Goal: Information Seeking & Learning: Learn about a topic

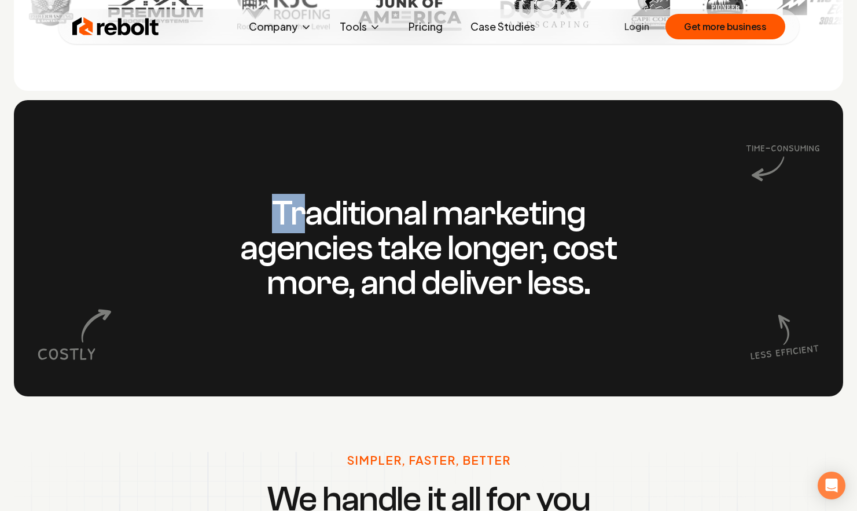
drag, startPoint x: 278, startPoint y: 206, endPoint x: 616, endPoint y: 344, distance: 365.1
click at [573, 342] on div "Traditional marketing agencies take longer, cost more, and deliver less." at bounding box center [429, 248] width 830 height 296
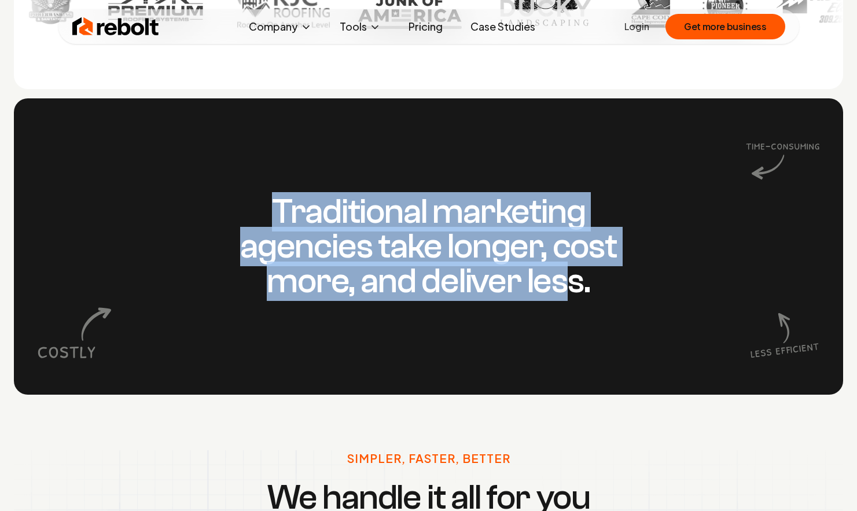
click at [570, 314] on div "Traditional marketing agencies take longer, cost more, and deliver less." at bounding box center [429, 246] width 830 height 296
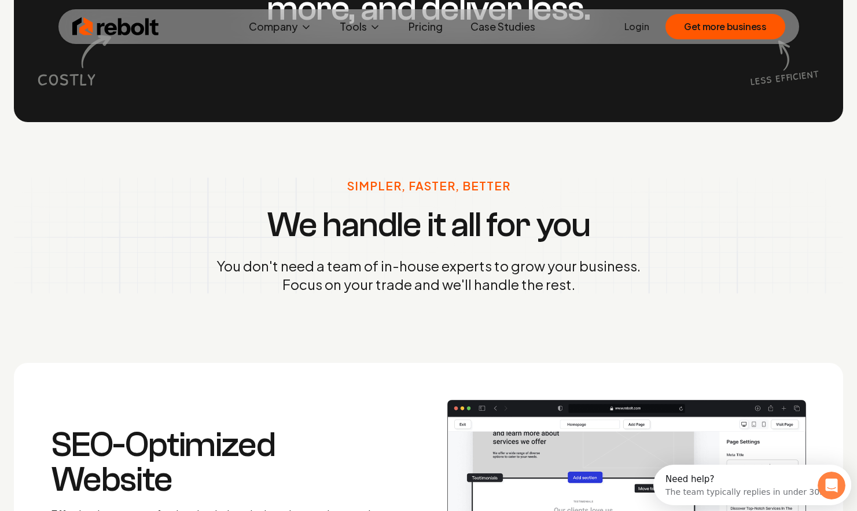
click at [264, 256] on div "Simpler, Faster, Better We handle it all for you You don't need a team of in-ho…" at bounding box center [429, 236] width 424 height 116
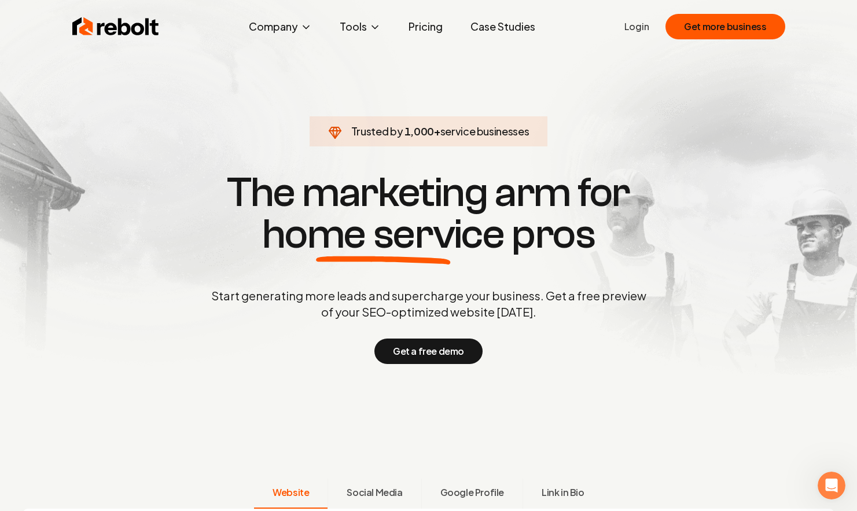
click at [425, 23] on link "Pricing" at bounding box center [425, 26] width 53 height 23
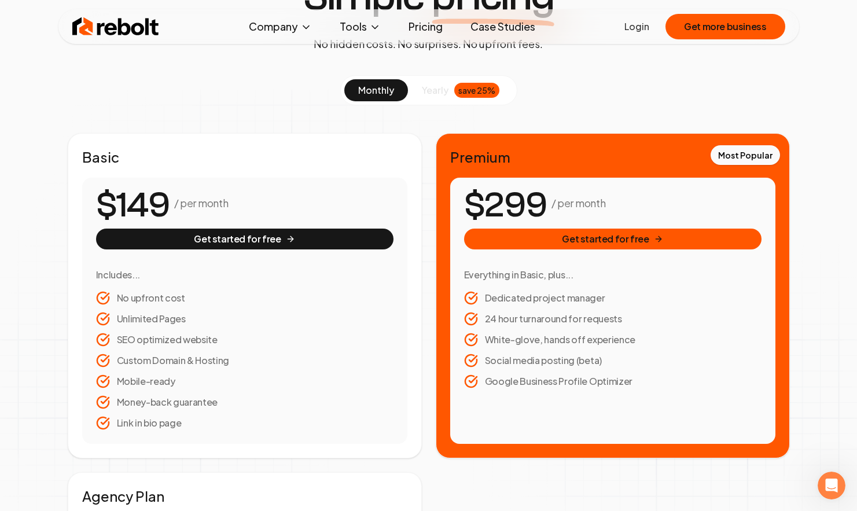
scroll to position [116, 0]
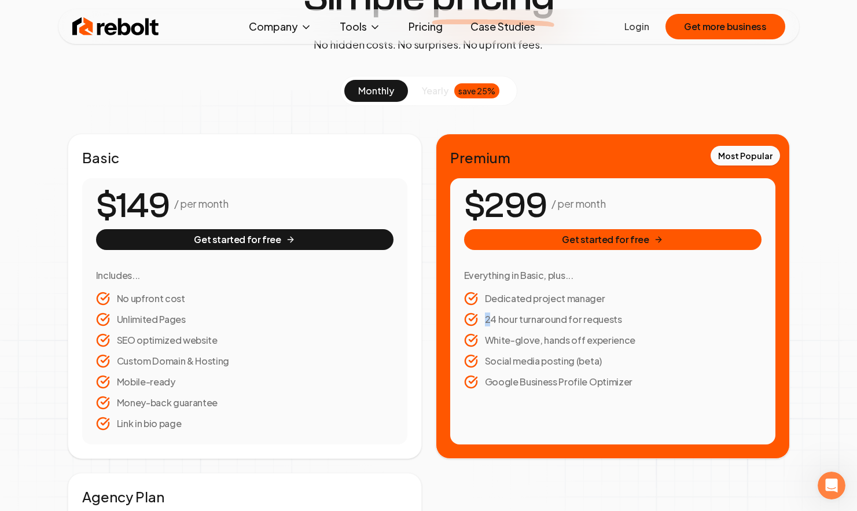
drag, startPoint x: 515, startPoint y: 318, endPoint x: 625, endPoint y: 316, distance: 110.6
click at [625, 316] on li "24 hour turnaround for requests" at bounding box center [613, 320] width 298 height 14
drag, startPoint x: 485, startPoint y: 345, endPoint x: 622, endPoint y: 353, distance: 138.0
click at [622, 353] on ul "Dedicated project manager 24 hour turnaround for requests White-glove, hands of…" at bounding box center [613, 340] width 298 height 97
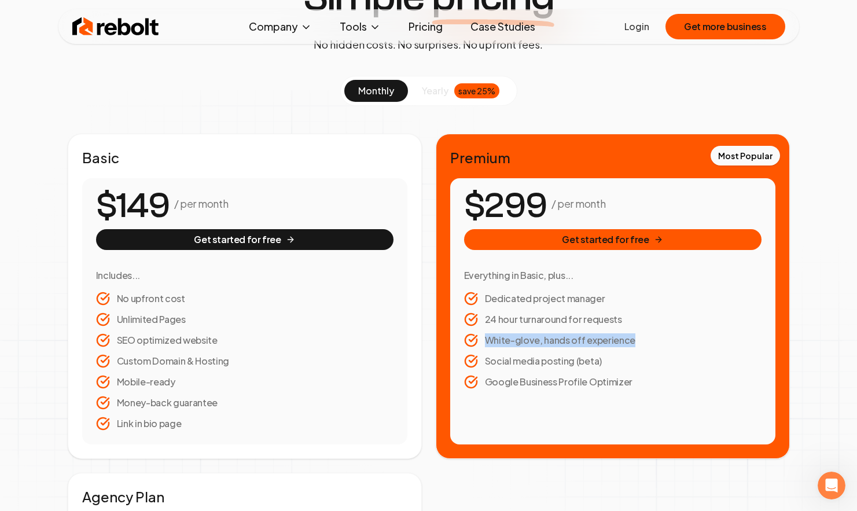
click at [619, 359] on li "Social media posting (beta)" at bounding box center [613, 361] width 298 height 14
drag, startPoint x: 562, startPoint y: 359, endPoint x: 500, endPoint y: 354, distance: 62.2
click at [492, 352] on ul "Dedicated project manager 24 hour turnaround for requests White-glove, hands of…" at bounding box center [613, 340] width 298 height 97
click at [568, 366] on li "Social media posting (beta)" at bounding box center [613, 361] width 298 height 14
click at [576, 366] on li "Social media posting (beta)" at bounding box center [613, 361] width 298 height 14
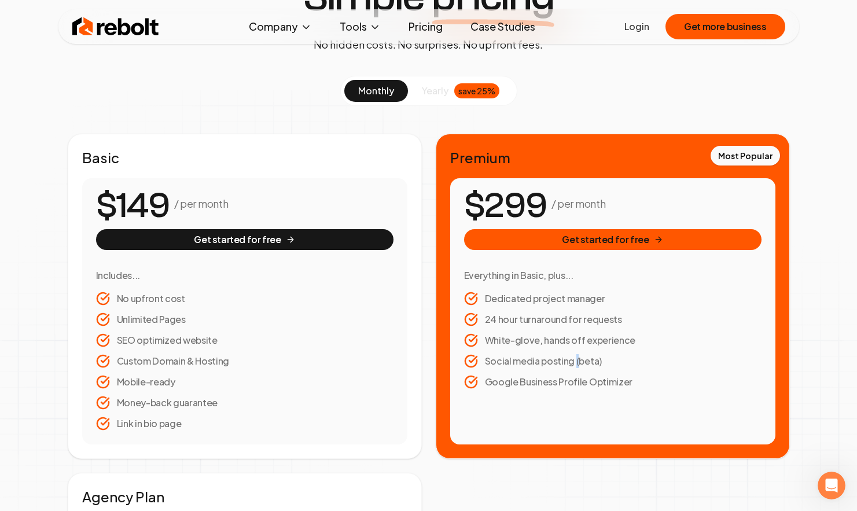
click at [576, 366] on li "Social media posting (beta)" at bounding box center [613, 361] width 298 height 14
click at [629, 384] on li "Google Business Profile Optimizer" at bounding box center [613, 382] width 298 height 14
drag, startPoint x: 629, startPoint y: 384, endPoint x: 515, endPoint y: 378, distance: 113.6
click at [516, 378] on li "Google Business Profile Optimizer" at bounding box center [613, 382] width 298 height 14
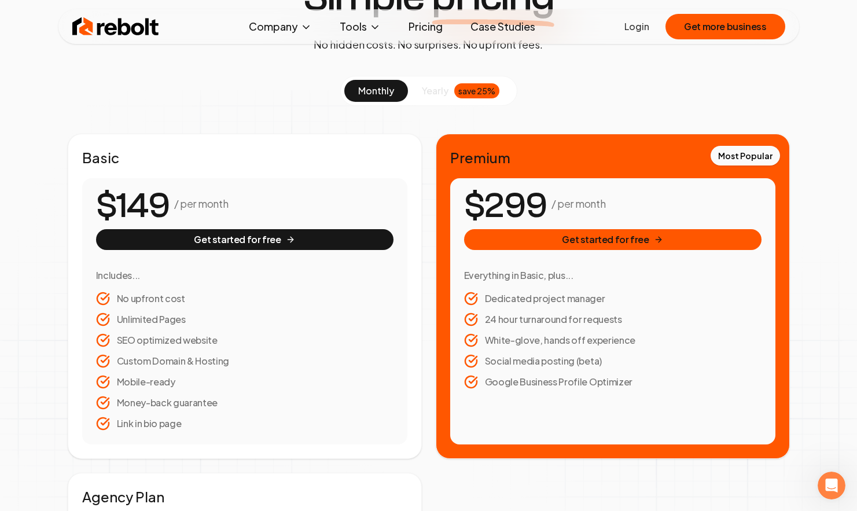
click at [513, 377] on li "Google Business Profile Optimizer" at bounding box center [613, 382] width 298 height 14
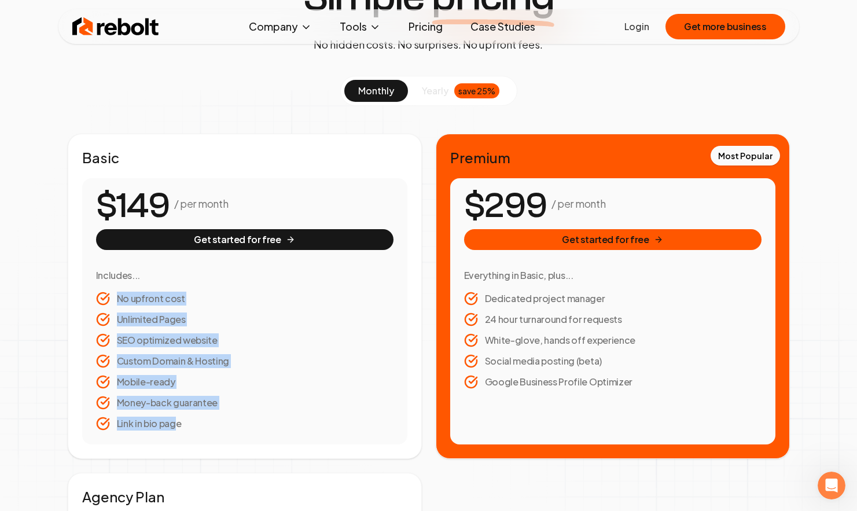
drag, startPoint x: 124, startPoint y: 298, endPoint x: 189, endPoint y: 437, distance: 153.3
click at [183, 436] on div "/ per month Get started for free Includes... No upfront cost Unlimited Pages SE…" at bounding box center [244, 311] width 325 height 266
click at [211, 439] on div "/ per month Get started for free Includes... No upfront cost Unlimited Pages SE…" at bounding box center [244, 311] width 325 height 266
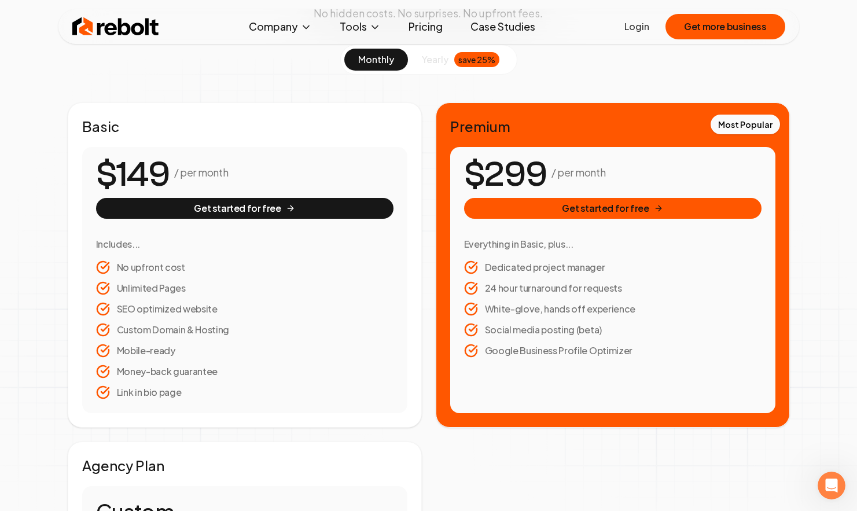
scroll to position [0, 0]
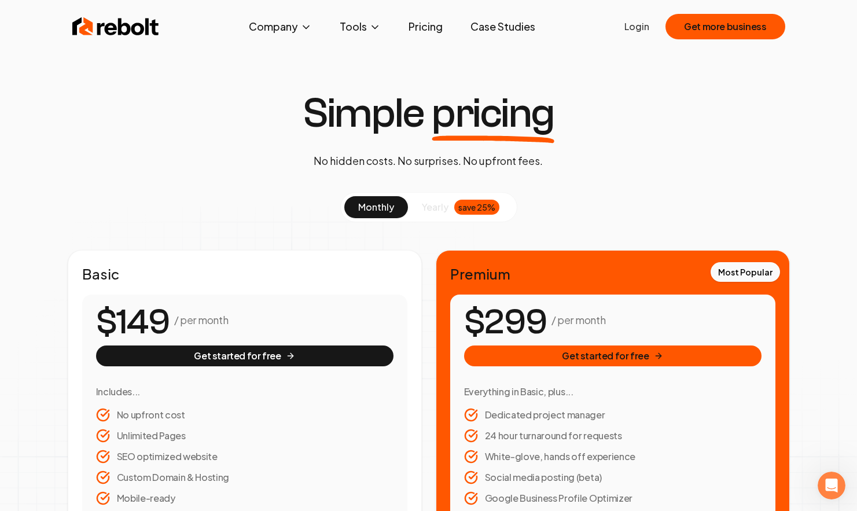
click at [423, 28] on link "Pricing" at bounding box center [425, 26] width 53 height 23
click at [117, 109] on div "Simple pricing No hidden costs. No surprises. No upfront fees. monthly yearly s…" at bounding box center [428, 455] width 857 height 725
click at [438, 206] on span "yearly" at bounding box center [435, 207] width 27 height 14
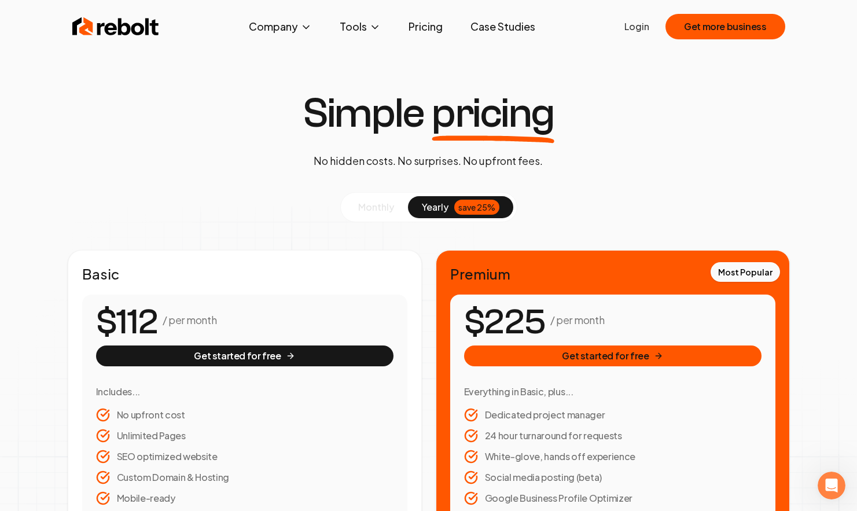
click at [405, 206] on button "monthly" at bounding box center [376, 207] width 64 height 22
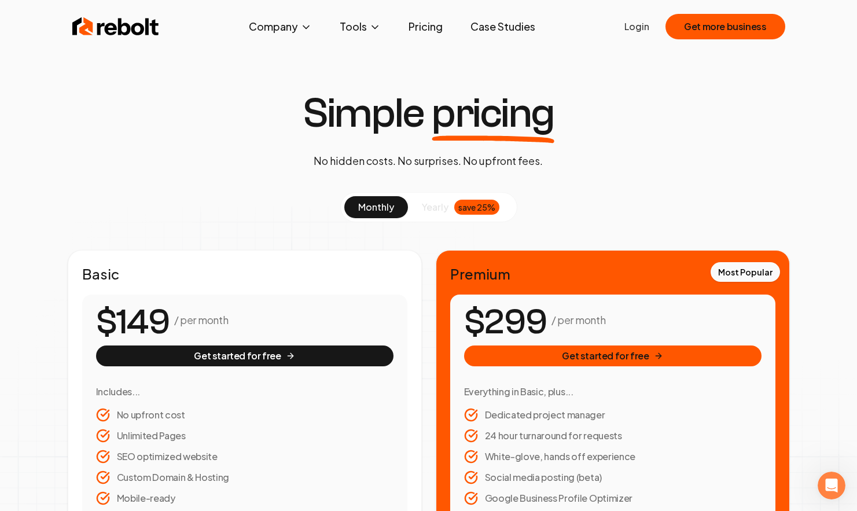
click at [442, 206] on span "yearly" at bounding box center [435, 207] width 27 height 14
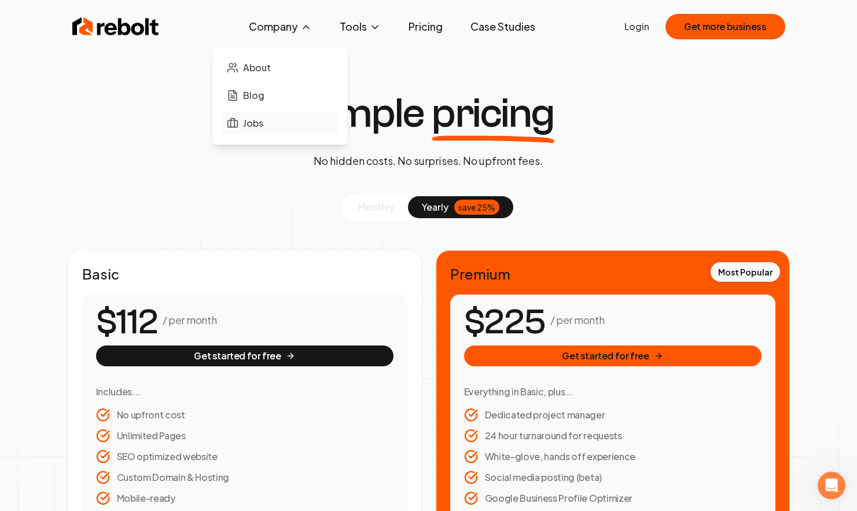
click at [263, 123] on span "Jobs" at bounding box center [253, 123] width 20 height 14
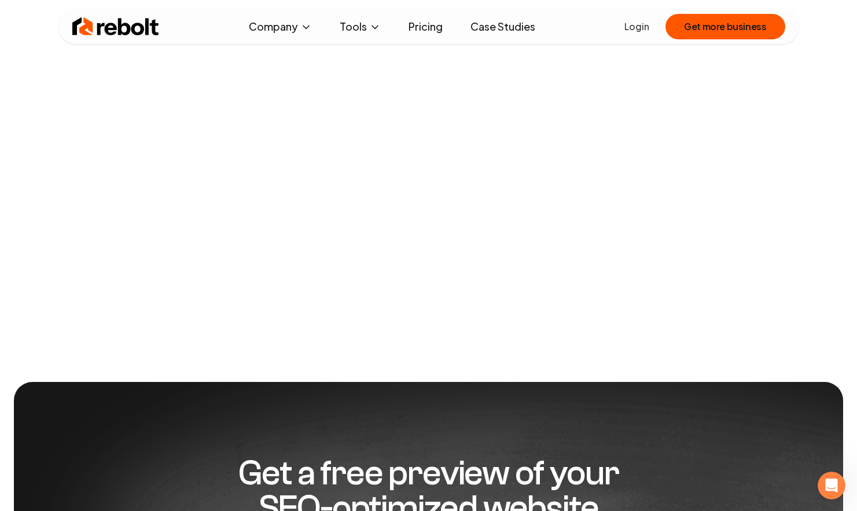
scroll to position [56, 0]
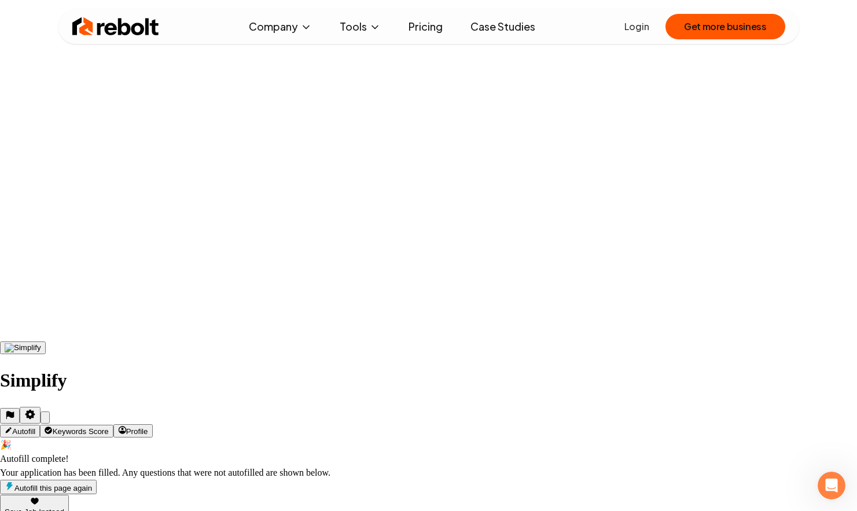
scroll to position [171, 0]
click at [56, 423] on icon "Close fill prompt" at bounding box center [52, 426] width 7 height 7
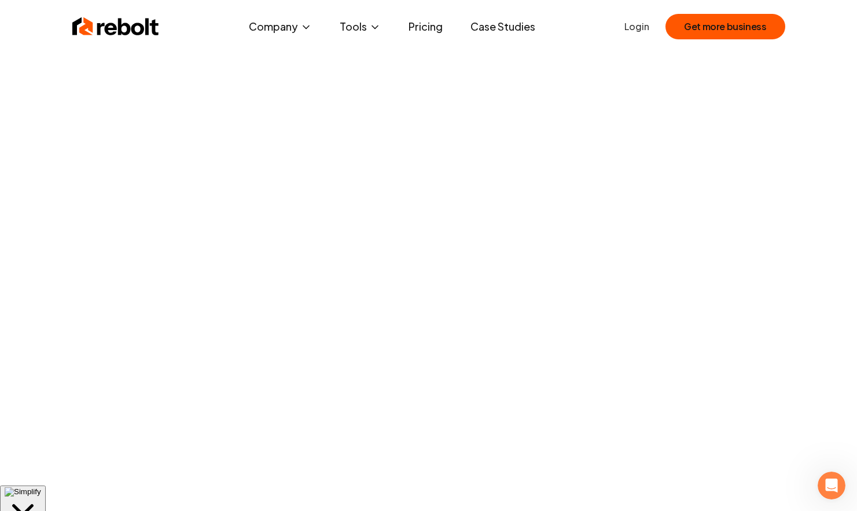
scroll to position [0, 0]
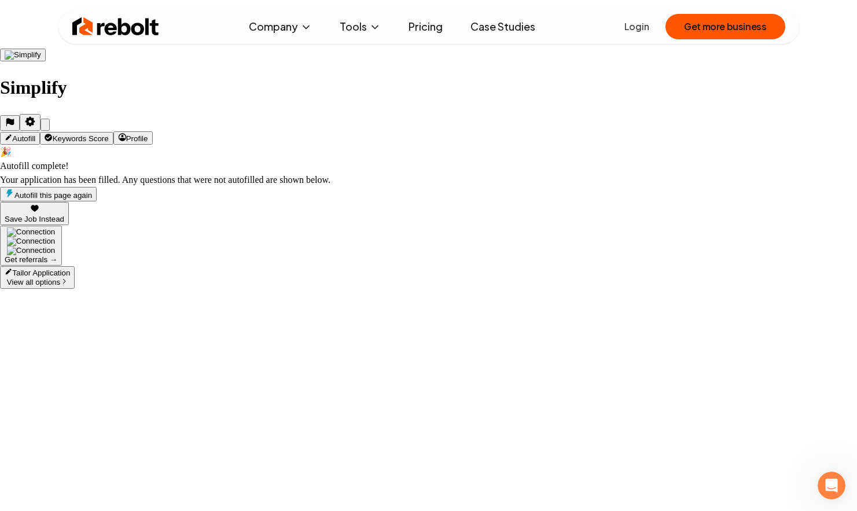
scroll to position [463, 0]
click at [45, 128] on icon "Close fill prompt" at bounding box center [45, 128] width 0 height 0
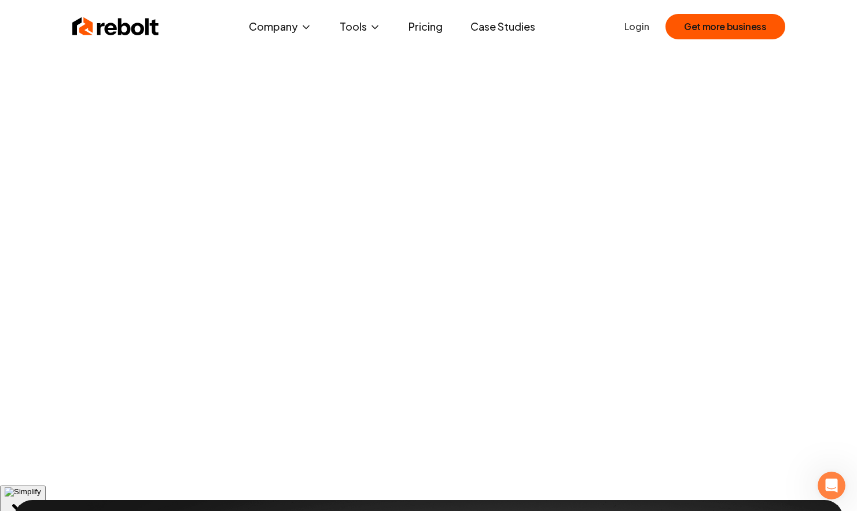
scroll to position [0, 0]
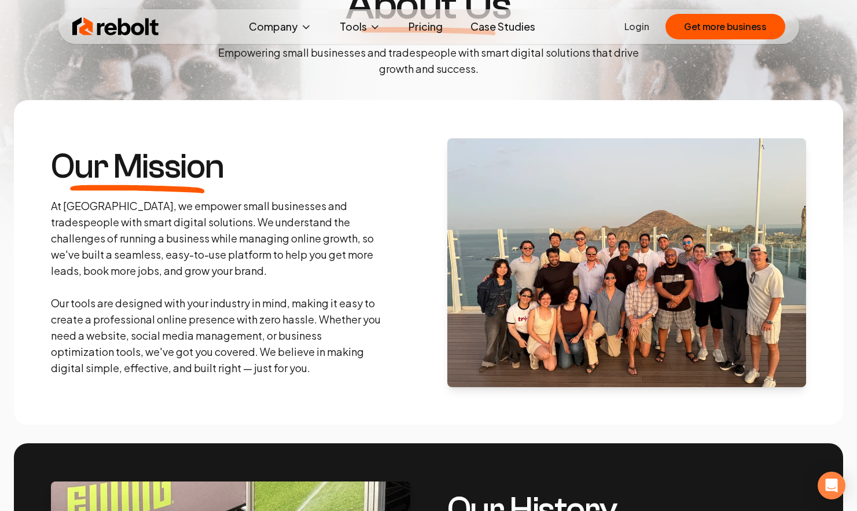
scroll to position [108, 0]
